Goal: Task Accomplishment & Management: Use online tool/utility

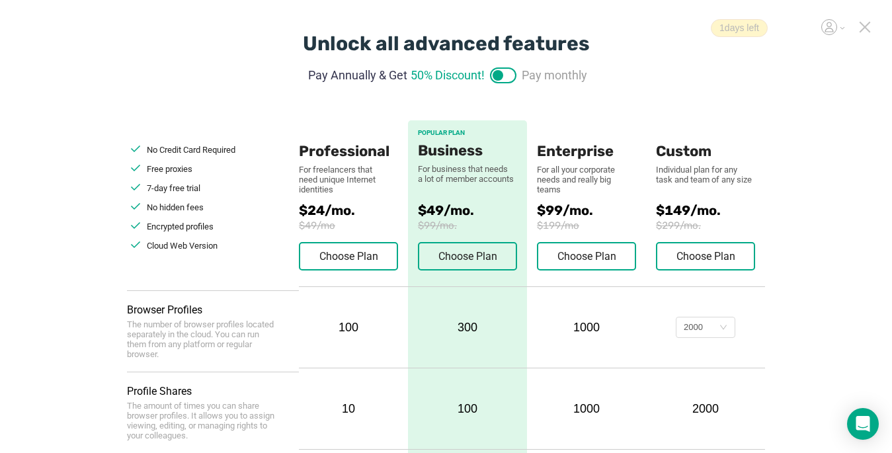
click at [868, 30] on icon at bounding box center [864, 26] width 9 height 9
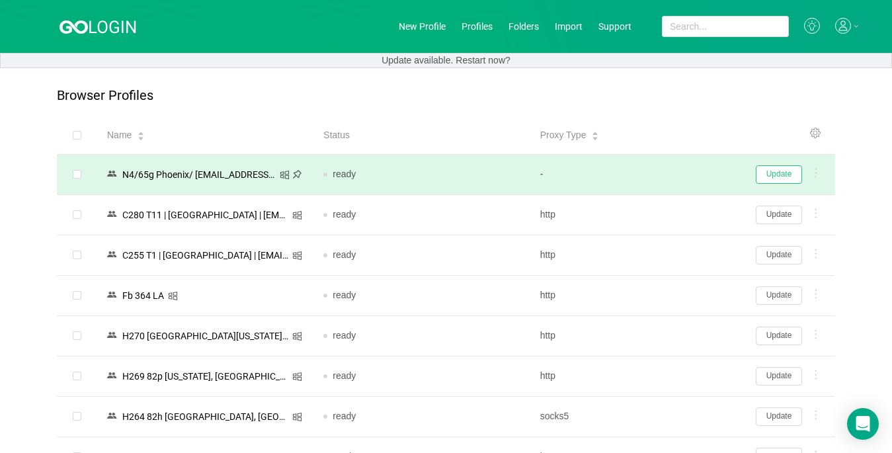
click at [784, 175] on button "Update" at bounding box center [778, 174] width 46 height 19
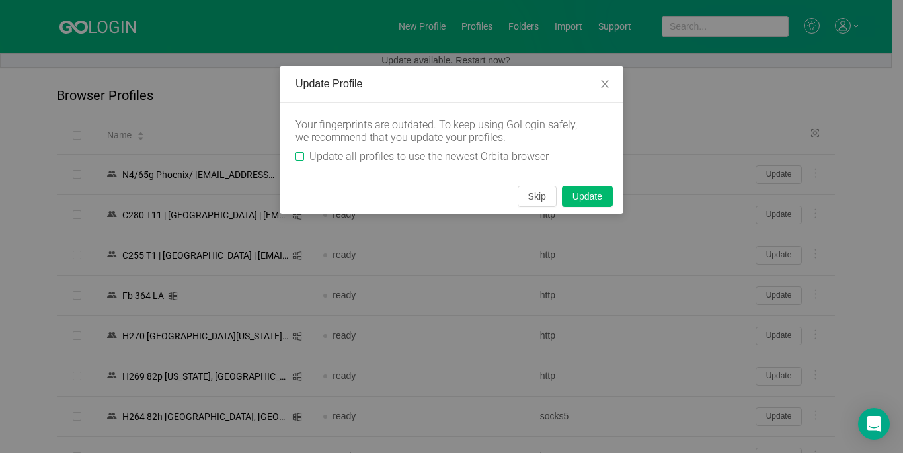
click at [295, 154] on input "Update all profiles to use the newest Orbita browser" at bounding box center [299, 156] width 9 height 9
checkbox input "true"
click at [531, 200] on button "Skip" at bounding box center [536, 196] width 39 height 21
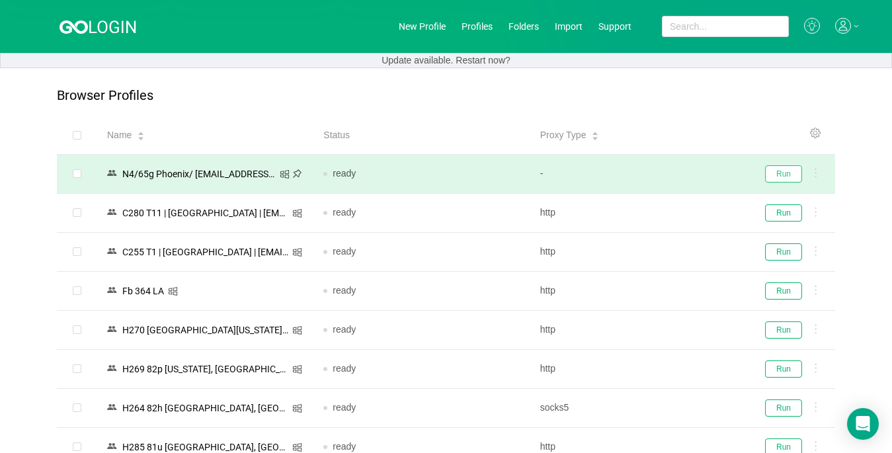
drag, startPoint x: 770, startPoint y: 168, endPoint x: 774, endPoint y: 162, distance: 7.1
click at [771, 167] on button "Run" at bounding box center [783, 173] width 37 height 17
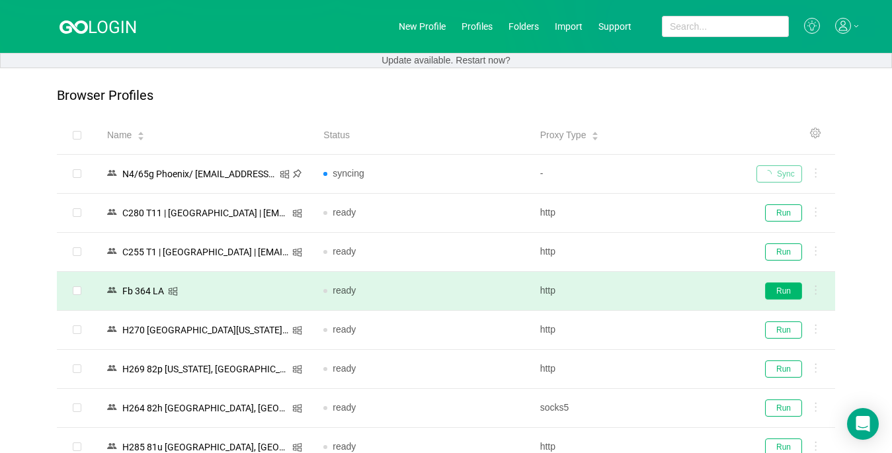
click at [775, 289] on button "Run" at bounding box center [783, 290] width 37 height 17
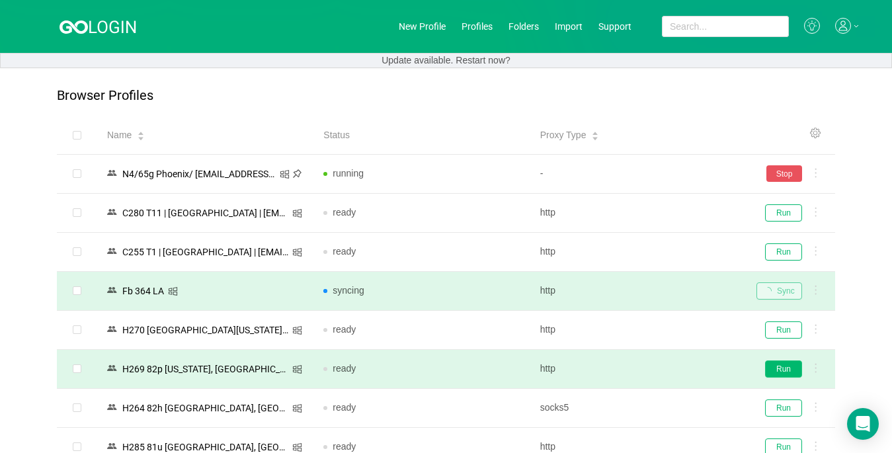
click at [781, 367] on button "Run" at bounding box center [783, 368] width 37 height 17
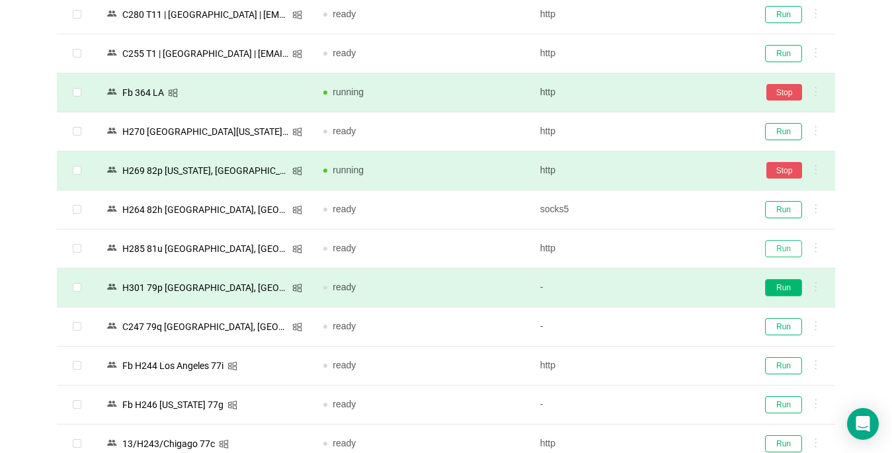
click at [770, 252] on button "Run" at bounding box center [783, 248] width 37 height 17
click at [775, 289] on button "Run" at bounding box center [783, 287] width 37 height 17
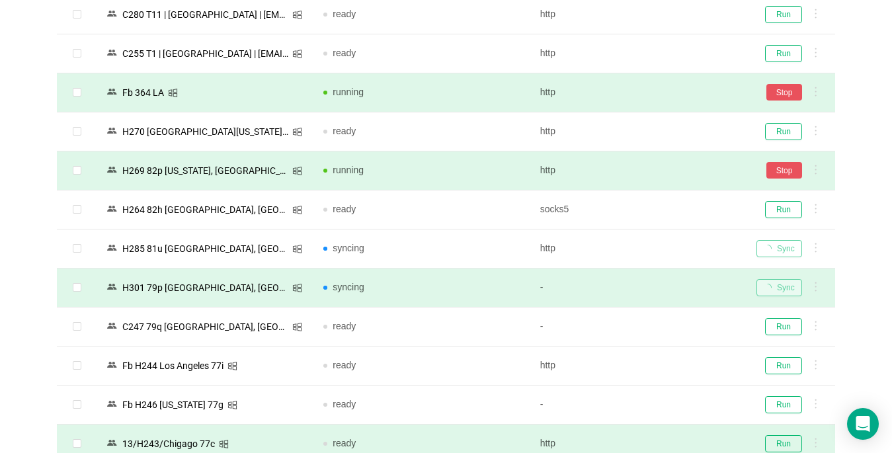
scroll to position [330, 0]
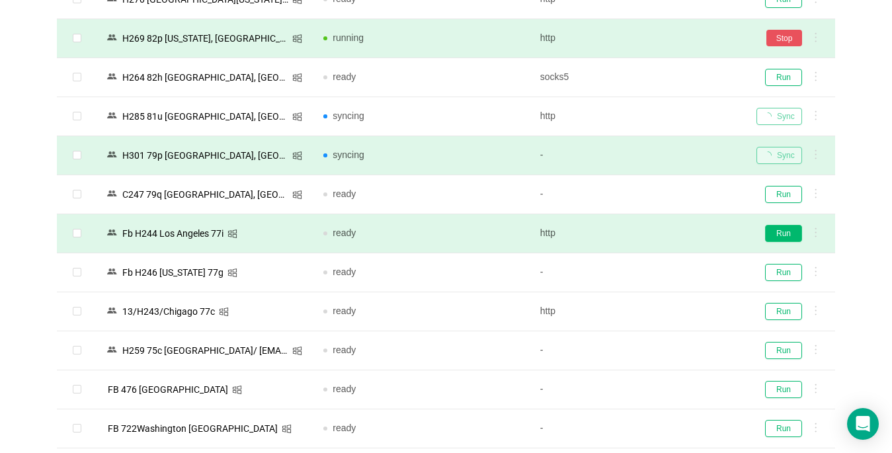
click at [786, 232] on button "Run" at bounding box center [783, 233] width 37 height 17
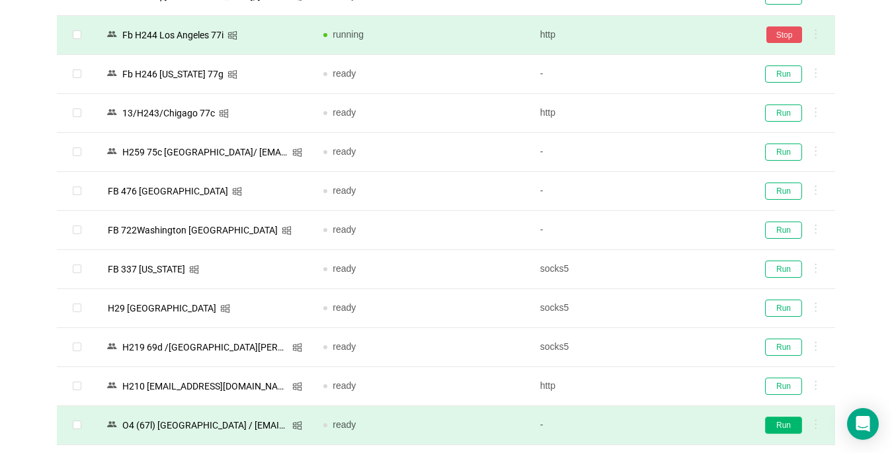
scroll to position [661, 0]
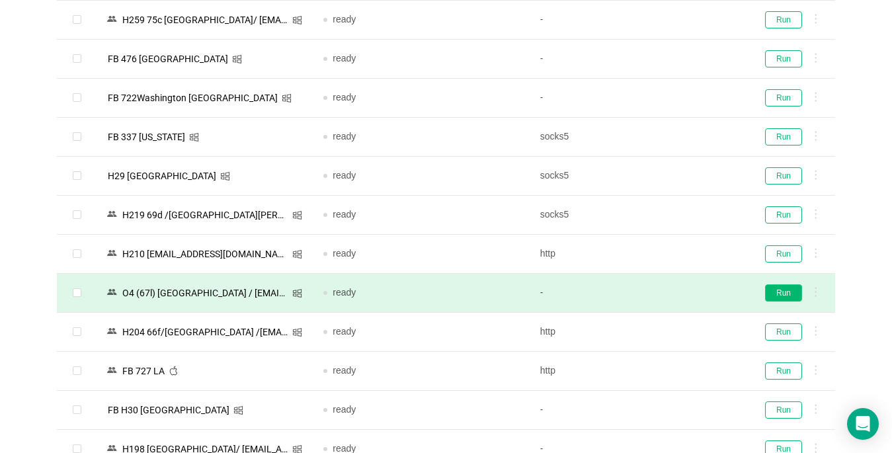
click at [779, 291] on button "Run" at bounding box center [783, 292] width 37 height 17
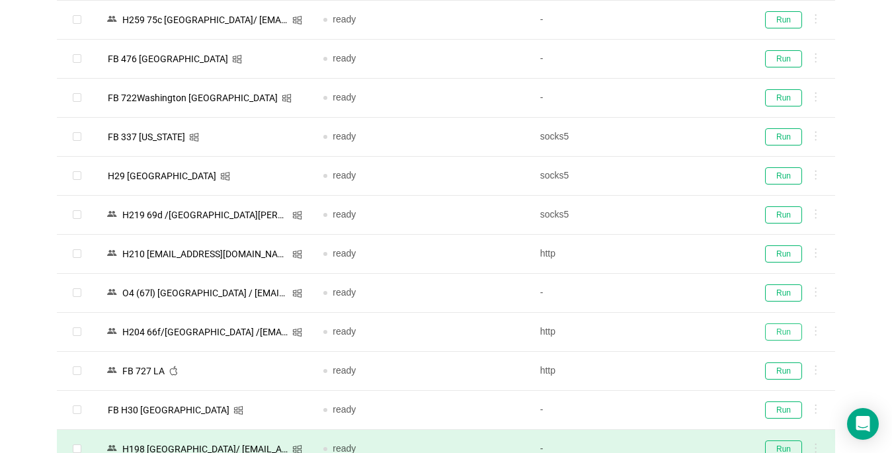
click at [785, 333] on button "Run" at bounding box center [783, 331] width 37 height 17
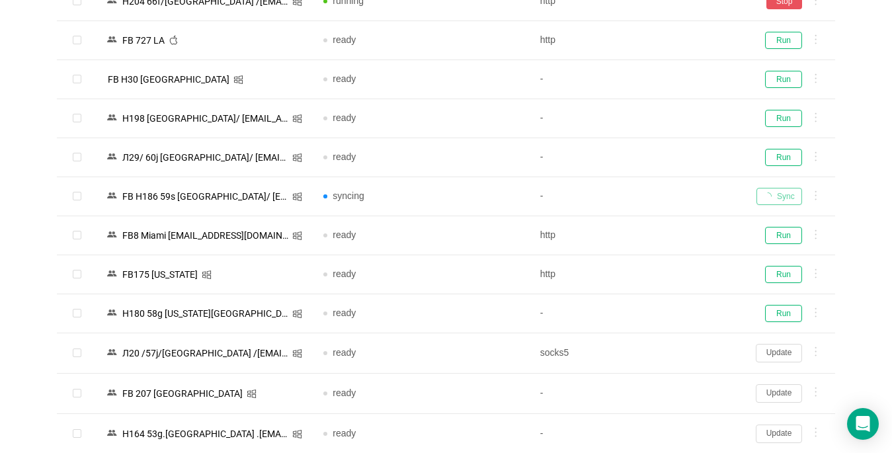
scroll to position [1123, 0]
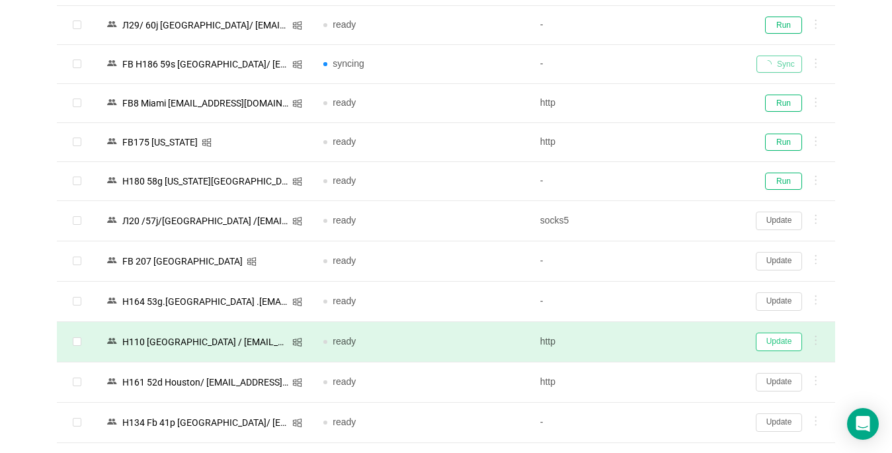
click at [771, 343] on button "Update" at bounding box center [778, 341] width 46 height 19
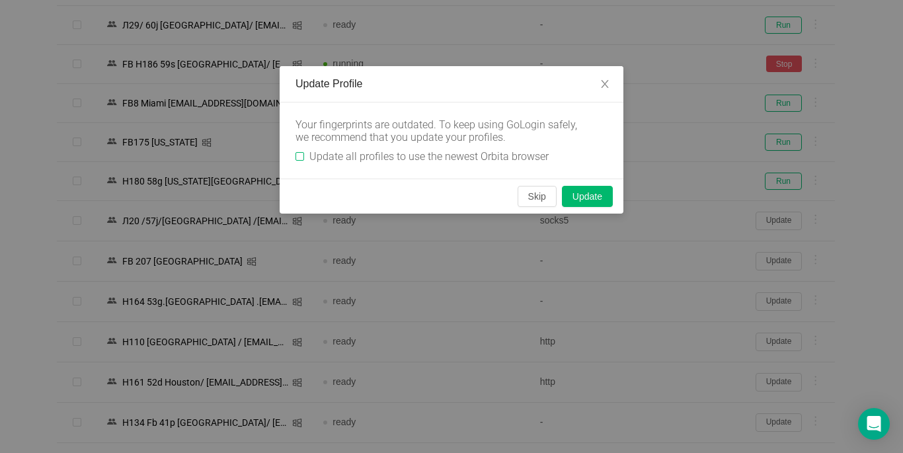
click at [297, 159] on input "Update all profiles to use the newest Orbita browser" at bounding box center [299, 156] width 9 height 9
checkbox input "true"
click at [524, 197] on button "Skip" at bounding box center [536, 196] width 39 height 21
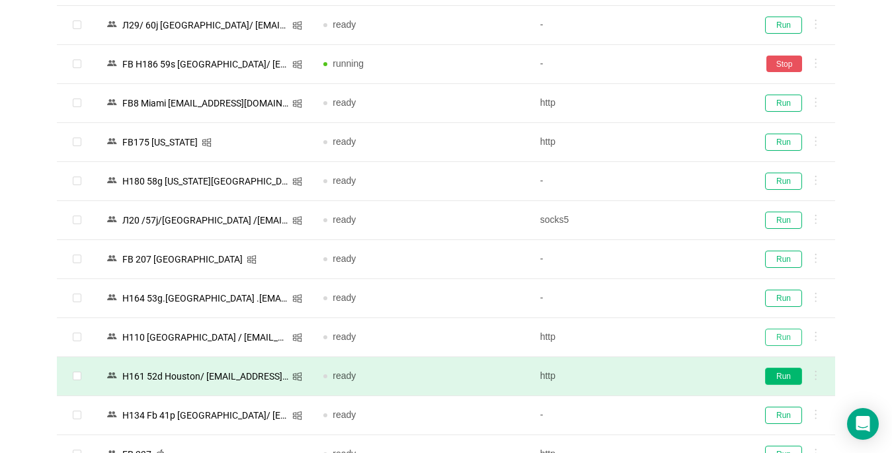
drag, startPoint x: 790, startPoint y: 338, endPoint x: 778, endPoint y: 373, distance: 37.0
click at [788, 338] on button "Run" at bounding box center [783, 336] width 37 height 17
click at [778, 373] on button "Run" at bounding box center [783, 375] width 37 height 17
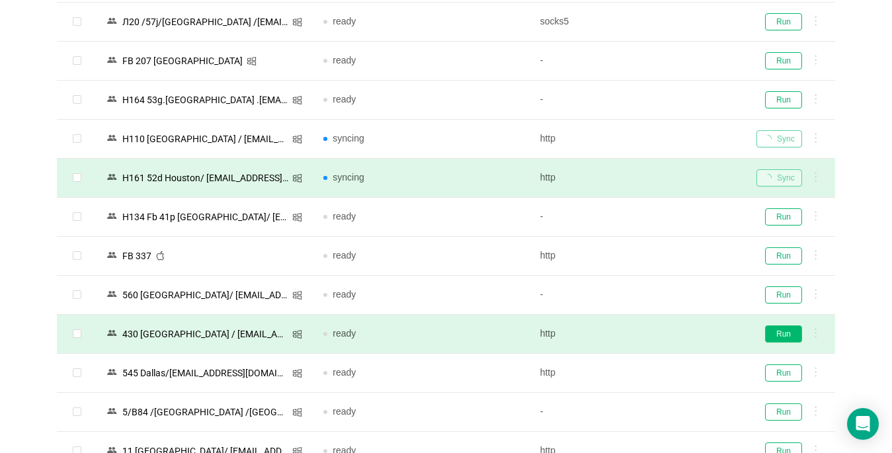
click at [783, 336] on button "Run" at bounding box center [783, 333] width 37 height 17
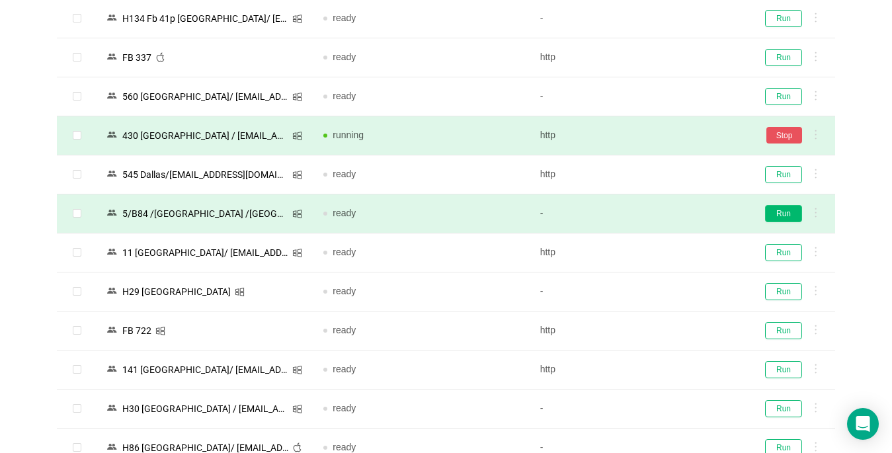
click at [785, 210] on button "Run" at bounding box center [783, 213] width 37 height 17
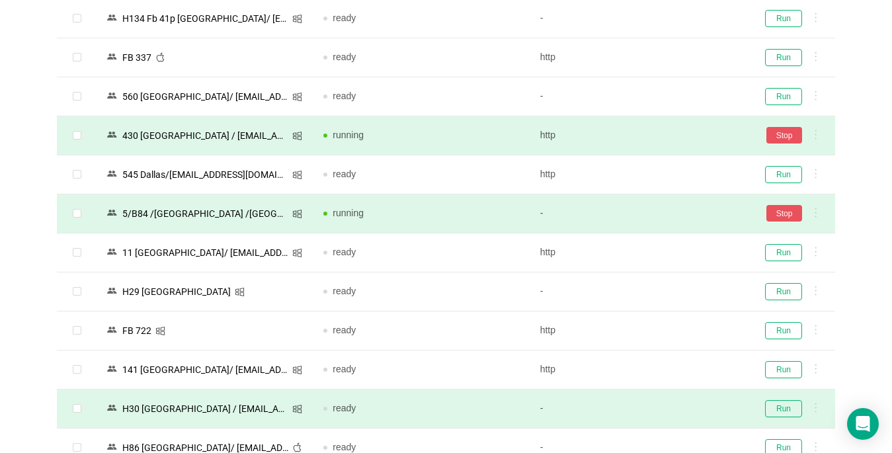
scroll to position [1652, 0]
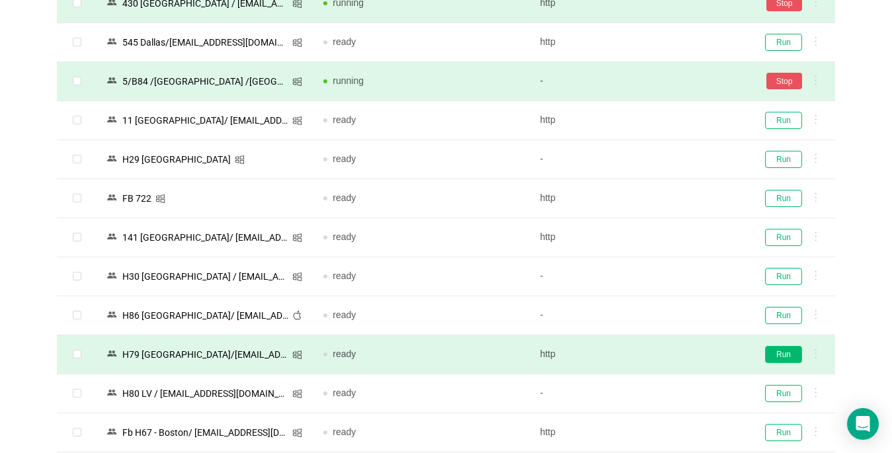
click at [779, 351] on button "Run" at bounding box center [783, 354] width 37 height 17
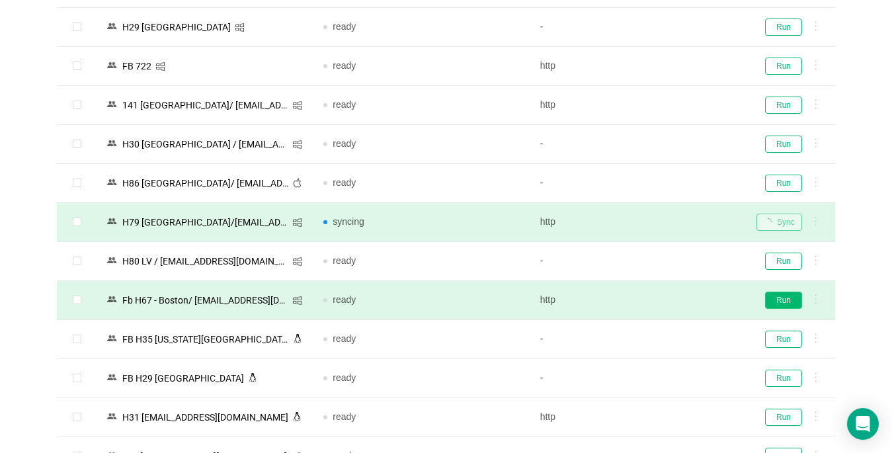
click at [784, 300] on button "Run" at bounding box center [783, 299] width 37 height 17
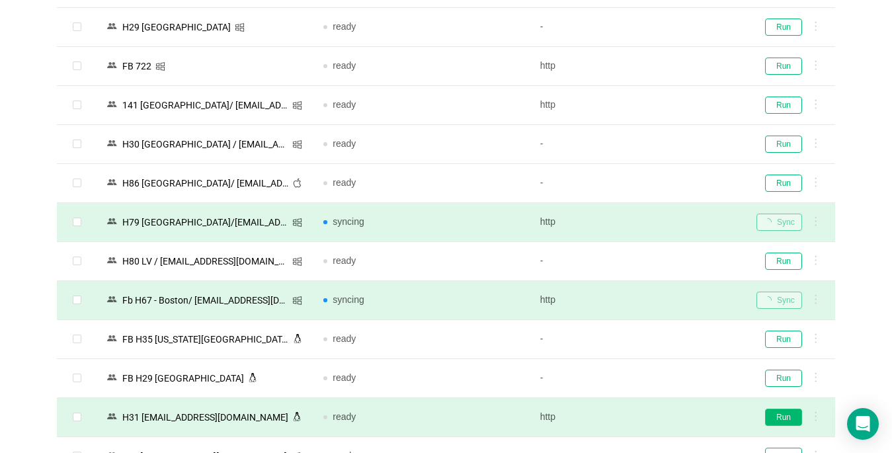
click at [780, 414] on button "Run" at bounding box center [783, 416] width 37 height 17
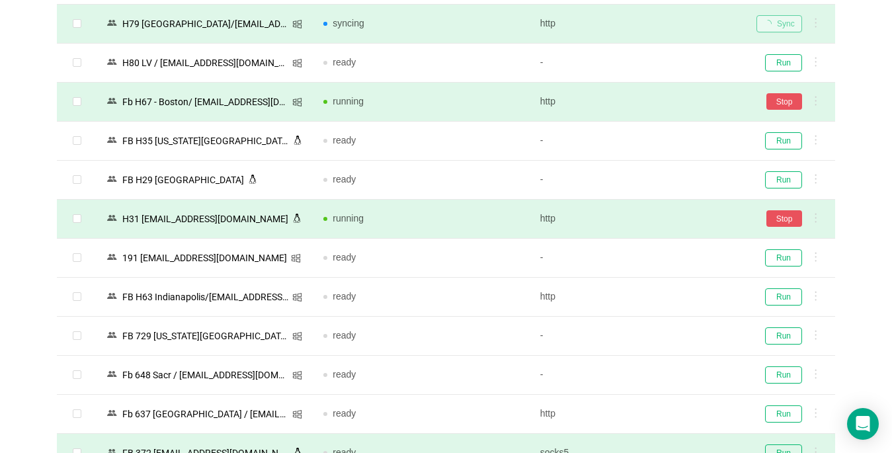
scroll to position [2049, 0]
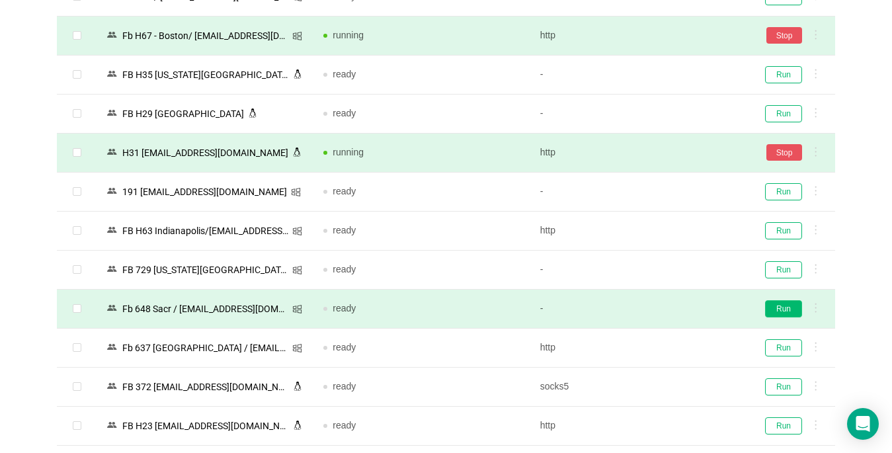
click at [786, 309] on button "Run" at bounding box center [783, 308] width 37 height 17
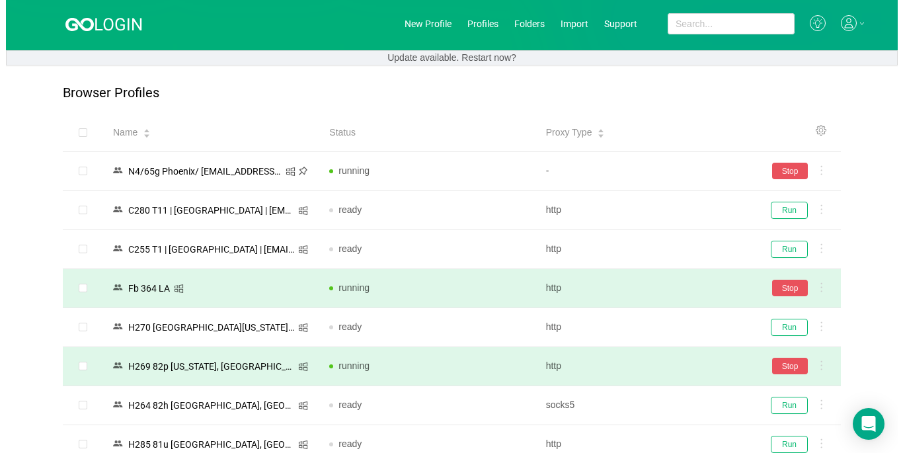
scroll to position [0, 0]
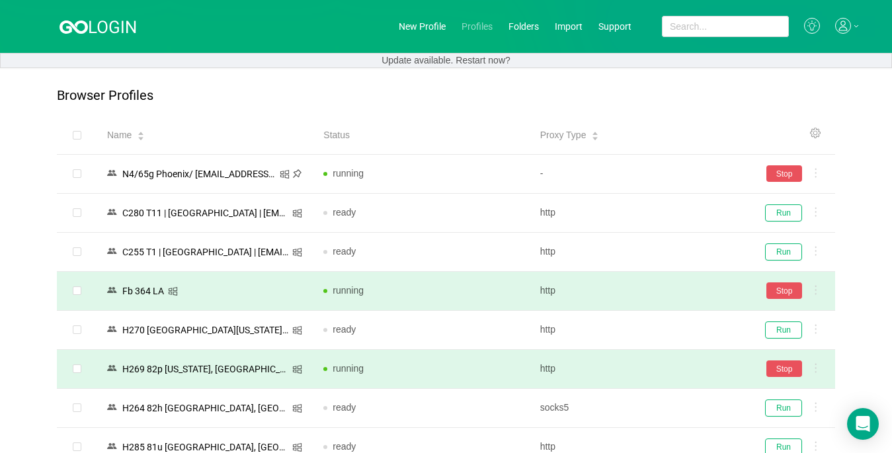
click at [475, 24] on link "Profiles" at bounding box center [476, 26] width 31 height 11
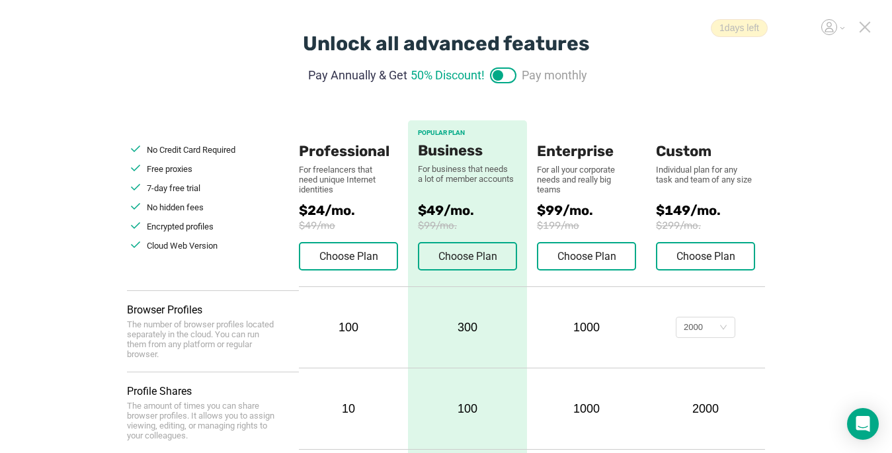
click at [863, 27] on icon at bounding box center [864, 27] width 12 height 12
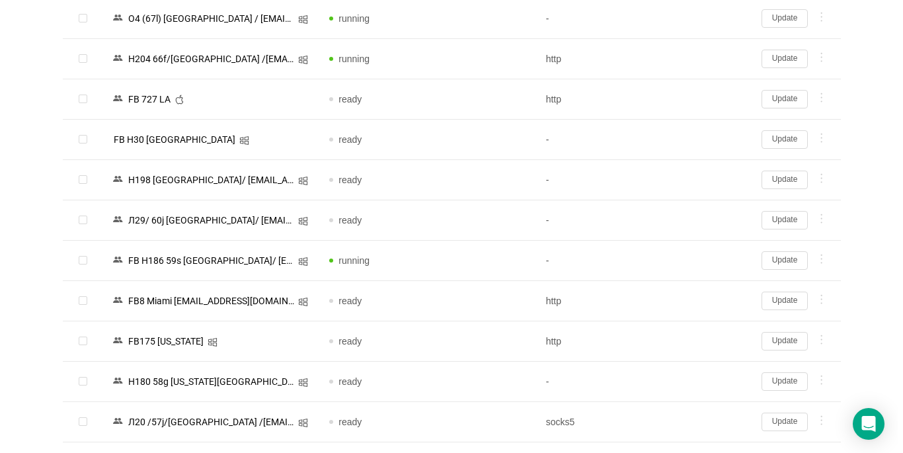
scroll to position [1740, 0]
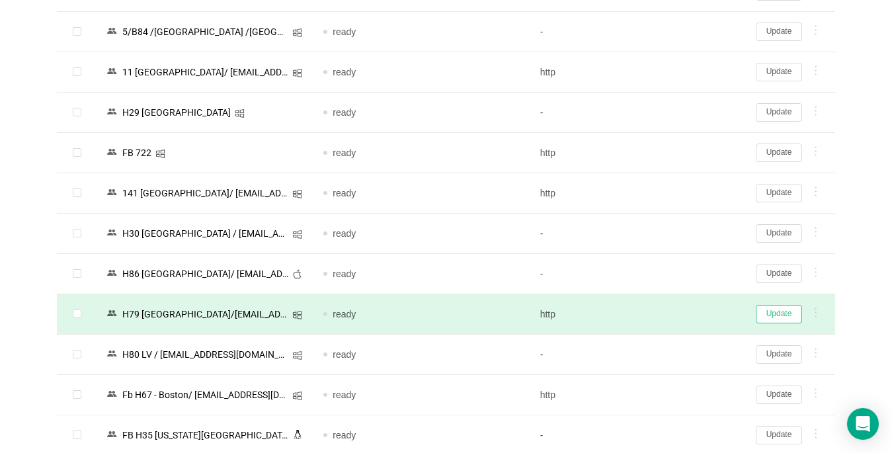
click at [779, 312] on button "Update" at bounding box center [778, 314] width 46 height 19
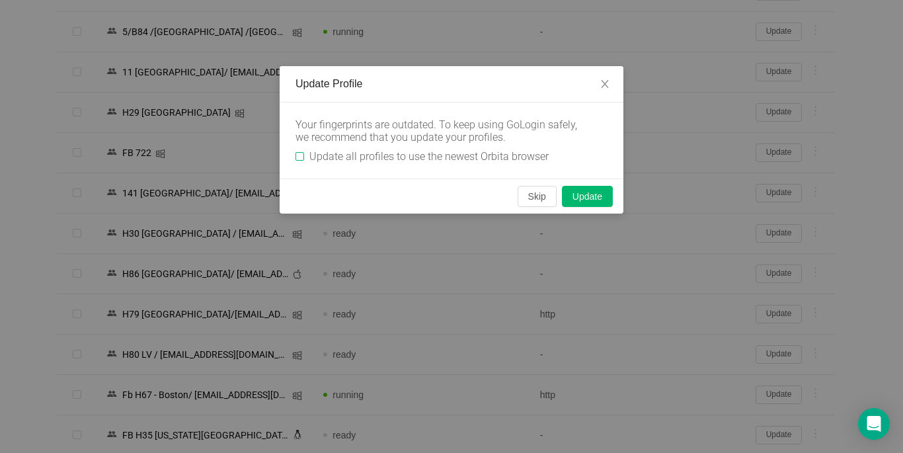
click at [303, 157] on input "Update all profiles to use the newest Orbita browser" at bounding box center [299, 156] width 9 height 9
checkbox input "true"
click at [534, 200] on button "Skip" at bounding box center [536, 196] width 39 height 21
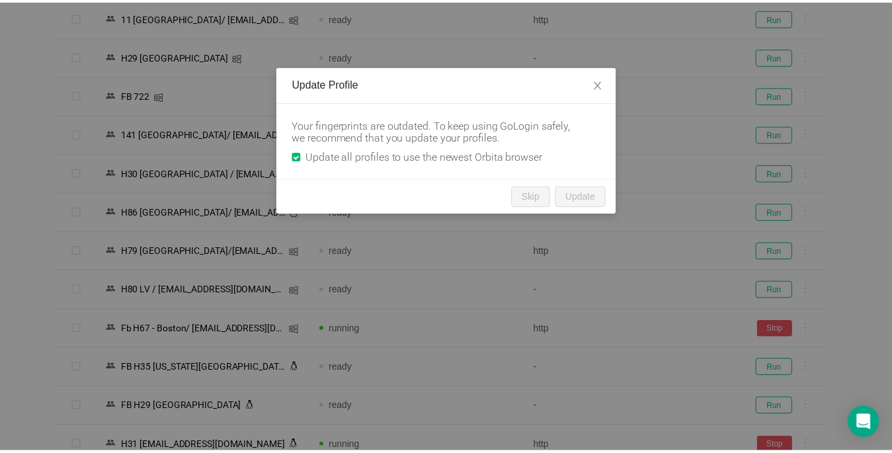
scroll to position [1689, 0]
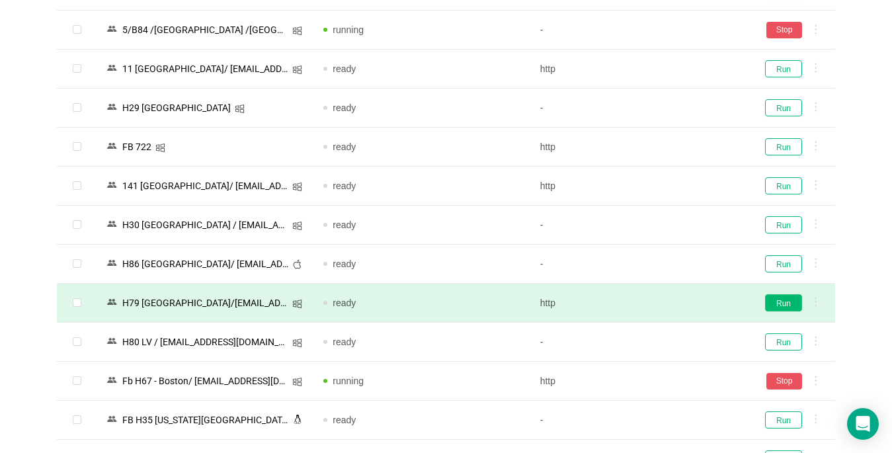
click at [790, 301] on button "Run" at bounding box center [783, 302] width 37 height 17
